Goal: Navigation & Orientation: Find specific page/section

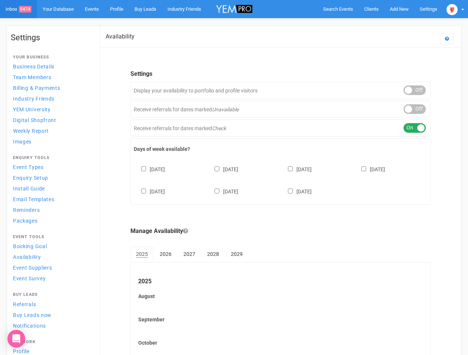
click at [234, 178] on div "[DATE] [DATE] [DATE] [DATE] [DATE] [DATE] [DATE]" at bounding box center [280, 177] width 293 height 44
click at [338, 9] on span "Search Events" at bounding box center [338, 9] width 30 height 6
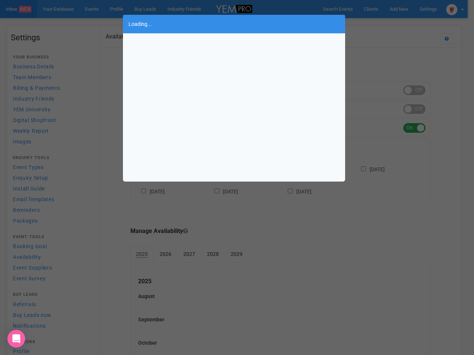
click at [399, 9] on div "Loading..." at bounding box center [237, 177] width 474 height 355
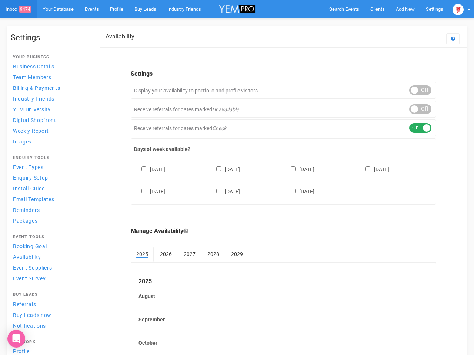
click at [382, 24] on body "Search Events Clients Add New New Client New Event New Enquiry Settings [GEOGRA…" at bounding box center [237, 226] width 474 height 452
click at [455, 9] on img at bounding box center [458, 9] width 11 height 11
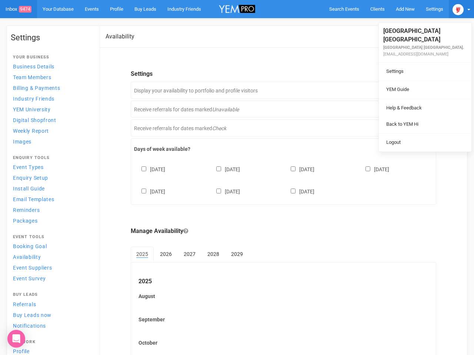
click at [414, 99] on li at bounding box center [425, 99] width 93 height 0
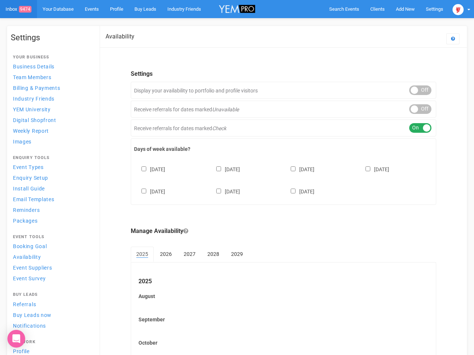
click at [414, 110] on li "Back to YEM Hi" at bounding box center [425, 117] width 93 height 14
click at [414, 128] on li "Logout" at bounding box center [425, 135] width 93 height 14
click at [280, 180] on div "[DATE] [DATE] [DATE] [DATE] [DATE] [DATE] [DATE]" at bounding box center [283, 177] width 299 height 44
